Goal: Task Accomplishment & Management: Use online tool/utility

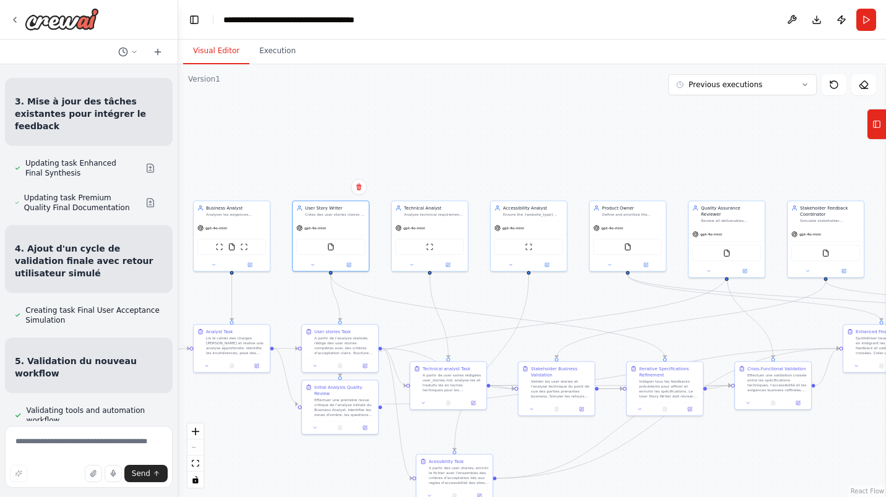
click at [495, 179] on div ".deletable-edge-delete-btn { width: 20px; height: 20px; border: 0px solid #ffff…" at bounding box center [531, 280] width 707 height 433
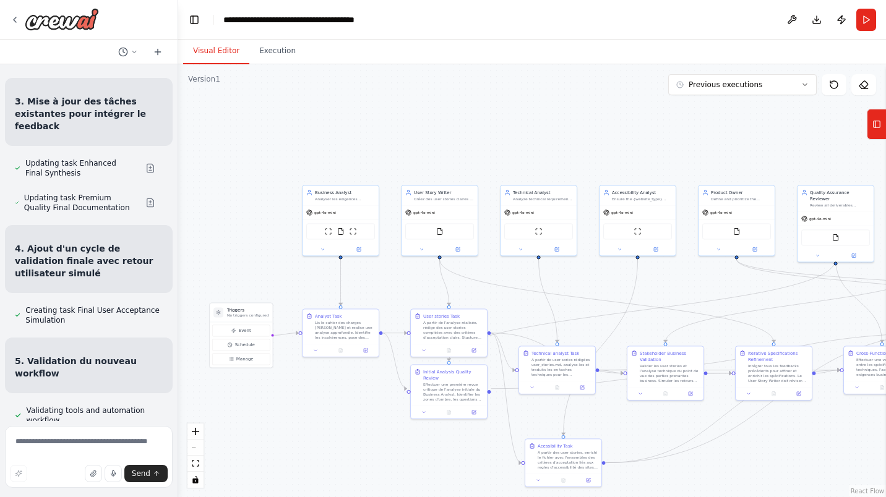
drag, startPoint x: 322, startPoint y: 164, endPoint x: 430, endPoint y: 148, distance: 109.9
click at [430, 148] on div ".deletable-edge-delete-btn { width: 20px; height: 20px; border: 0px solid #ffff…" at bounding box center [531, 280] width 707 height 433
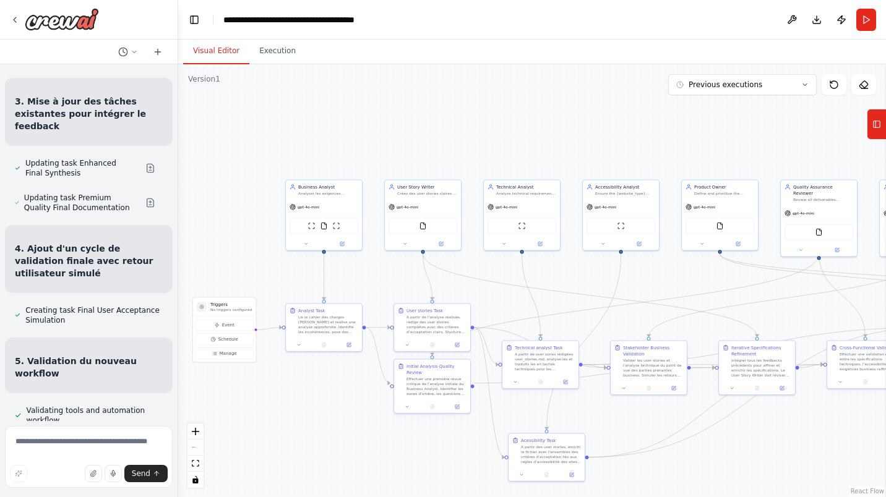
drag, startPoint x: 511, startPoint y: 108, endPoint x: 494, endPoint y: 102, distance: 17.6
click at [494, 102] on div ".deletable-edge-delete-btn { width: 20px; height: 20px; border: 0px solid #ffff…" at bounding box center [531, 280] width 707 height 433
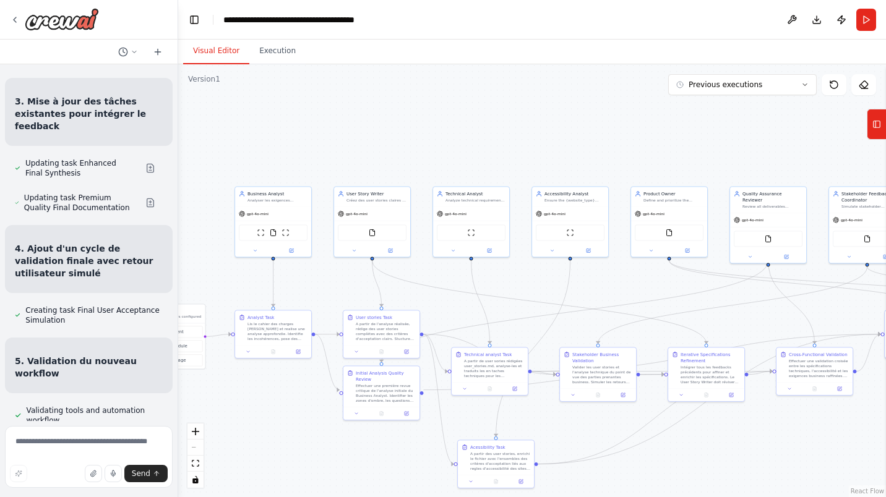
drag, startPoint x: 527, startPoint y: 149, endPoint x: 476, endPoint y: 156, distance: 51.2
click at [476, 156] on div ".deletable-edge-delete-btn { width: 20px; height: 20px; border: 0px solid #ffff…" at bounding box center [531, 280] width 707 height 433
